Goal: Information Seeking & Learning: Learn about a topic

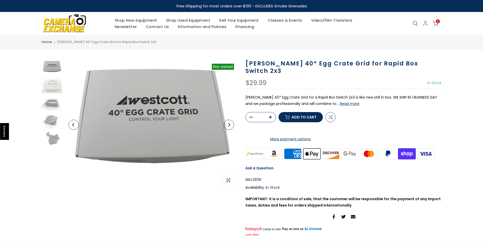
click at [185, 20] on link "Shop Used Equipment" at bounding box center [188, 20] width 53 height 6
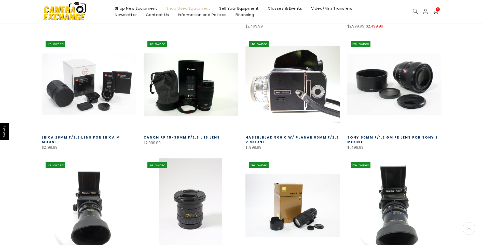
scroll to position [306, 0]
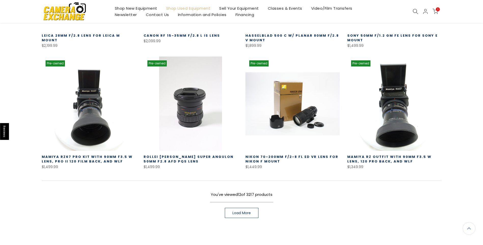
click at [252, 212] on link "Load More" at bounding box center [242, 213] width 34 height 10
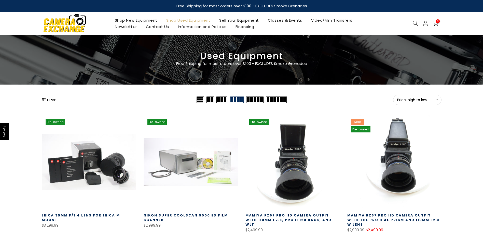
click at [415, 21] on icon at bounding box center [416, 24] width 6 height 6
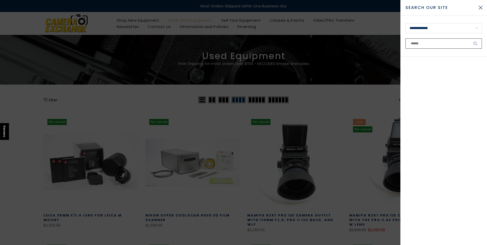
click at [425, 45] on input "text" at bounding box center [444, 43] width 76 height 10
type input "**********"
click at [469, 38] on button "submit" at bounding box center [475, 43] width 13 height 10
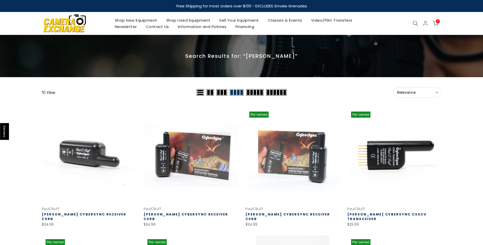
click at [416, 24] on icon at bounding box center [416, 24] width 6 height 6
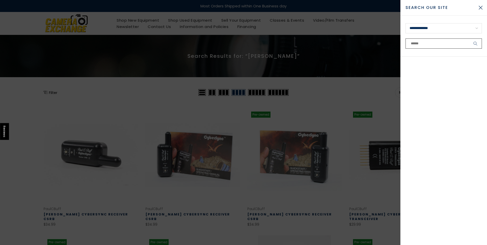
click at [434, 42] on input "text" at bounding box center [444, 43] width 76 height 10
type input "******"
click at [469, 38] on button "submit" at bounding box center [475, 43] width 13 height 10
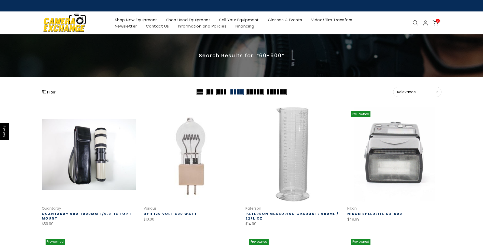
click at [417, 20] on icon at bounding box center [416, 23] width 6 height 6
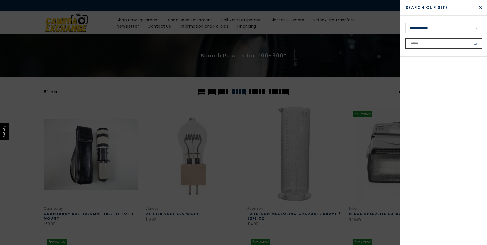
click at [435, 41] on input "text" at bounding box center [444, 43] width 76 height 10
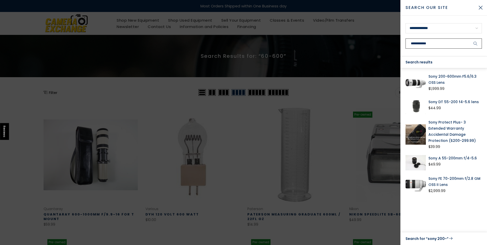
type input "**********"
click at [469, 38] on button "submit" at bounding box center [475, 43] width 13 height 10
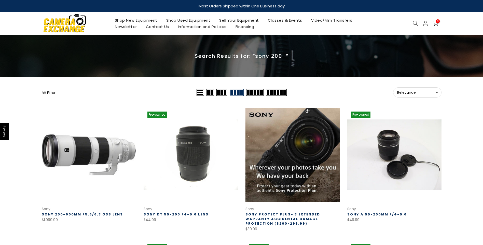
click at [411, 25] on div at bounding box center [416, 24] width 10 height 6
click at [418, 21] on icon at bounding box center [416, 24] width 6 height 6
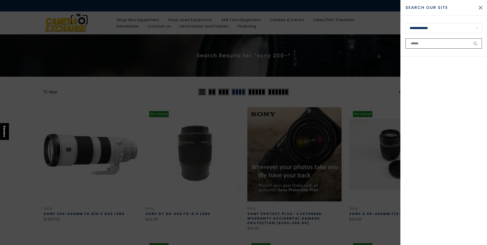
click at [432, 42] on input "text" at bounding box center [444, 43] width 76 height 10
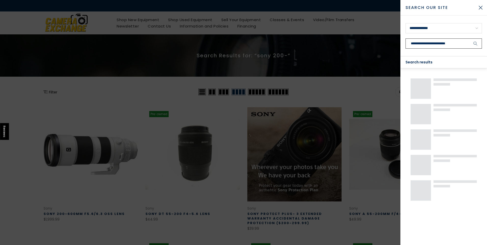
type input "**********"
click at [469, 38] on button "submit" at bounding box center [475, 43] width 13 height 10
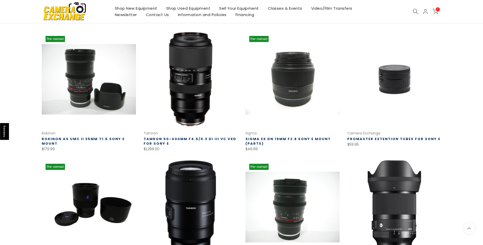
scroll to position [204, 0]
